Goal: Go to known website: Access a specific website the user already knows

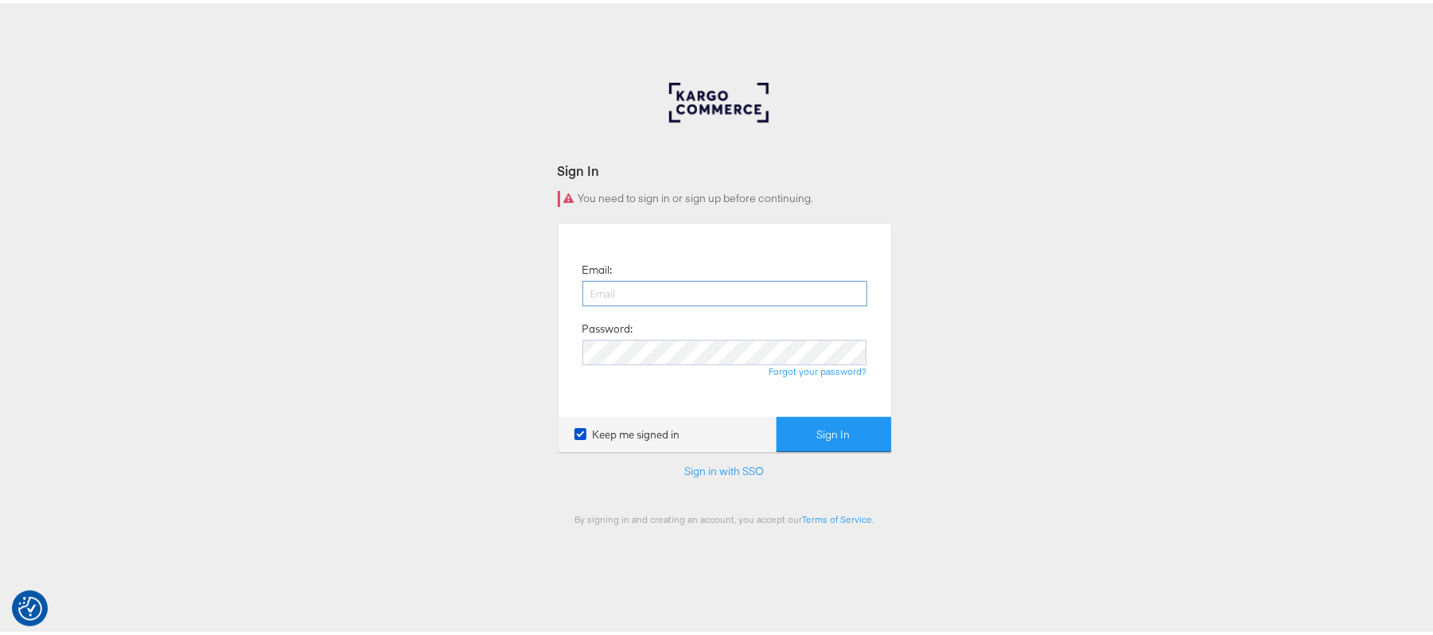
click at [603, 280] on input "email" at bounding box center [724, 290] width 285 height 25
type input "[PERSON_NAME][EMAIL_ADDRESS][DOMAIN_NAME]"
click at [776, 414] on button "Sign In" at bounding box center [833, 432] width 115 height 36
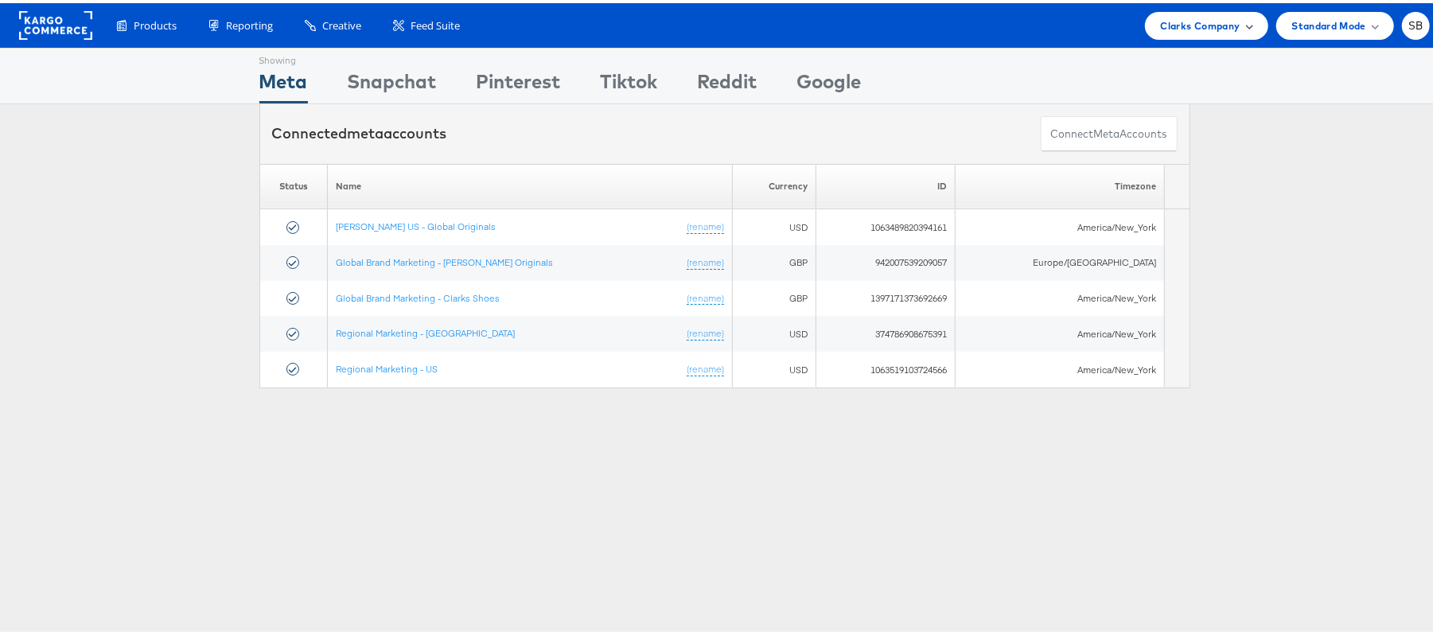
click at [1210, 18] on span "Clarks Company" at bounding box center [1201, 22] width 80 height 17
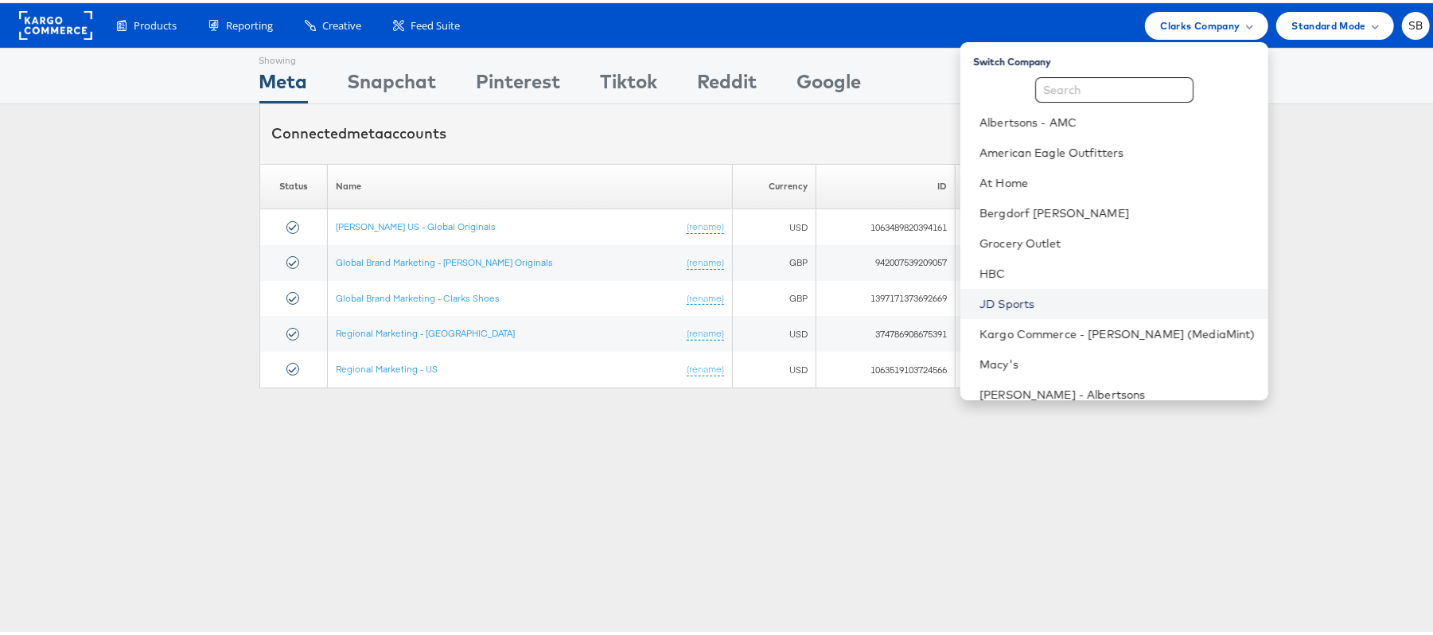
scroll to position [166, 0]
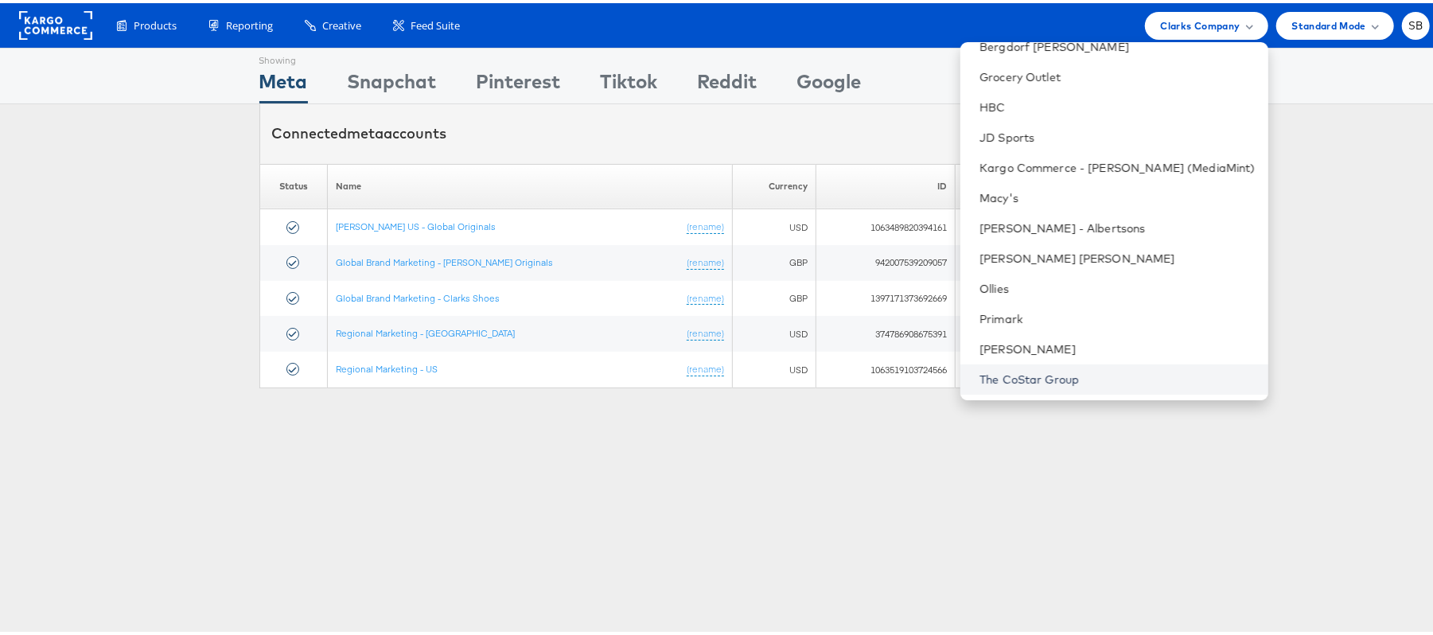
click at [1076, 368] on link "The CoStar Group" at bounding box center [1117, 376] width 276 height 16
